Goal: Find specific page/section: Find specific page/section

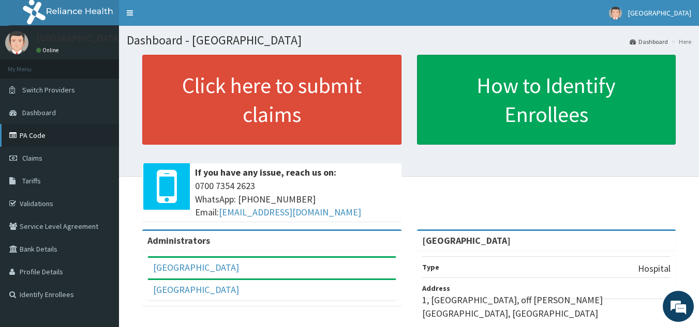
click at [40, 140] on link "PA Code" at bounding box center [59, 135] width 119 height 23
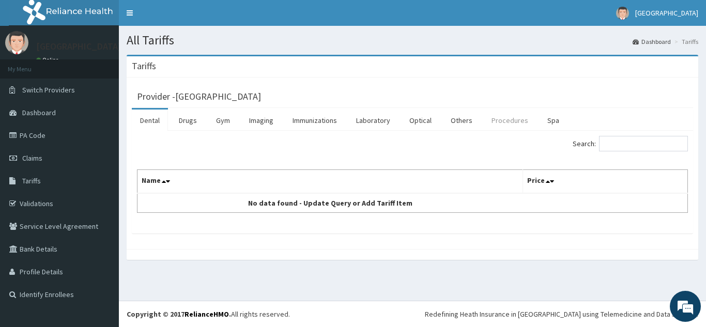
click at [508, 120] on link "Procedures" at bounding box center [509, 121] width 53 height 22
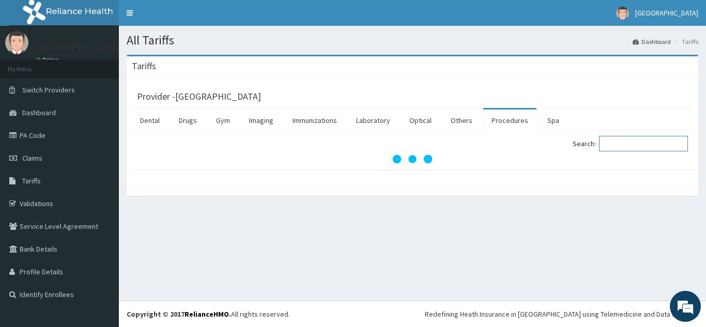
click at [643, 139] on input "Search:" at bounding box center [643, 144] width 89 height 16
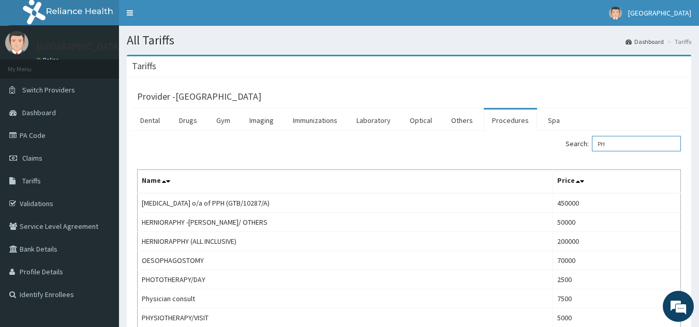
type input "P"
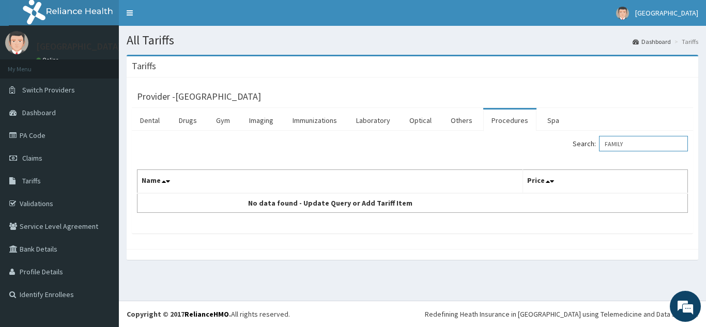
type input "FAMILY"
